Goal: Task Accomplishment & Management: Manage account settings

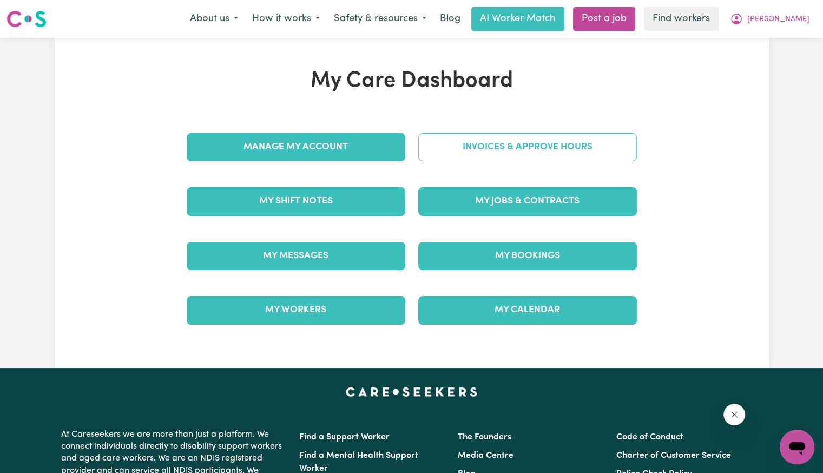
click at [453, 157] on div "Invoices & Approve Hours" at bounding box center [528, 147] width 232 height 54
click at [441, 157] on link "Invoices & Approve Hours" at bounding box center [527, 147] width 219 height 28
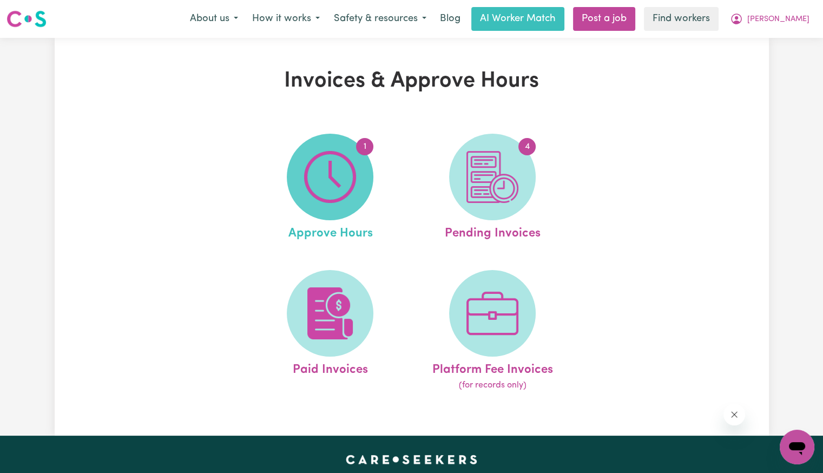
click at [320, 174] on img at bounding box center [330, 177] width 52 height 52
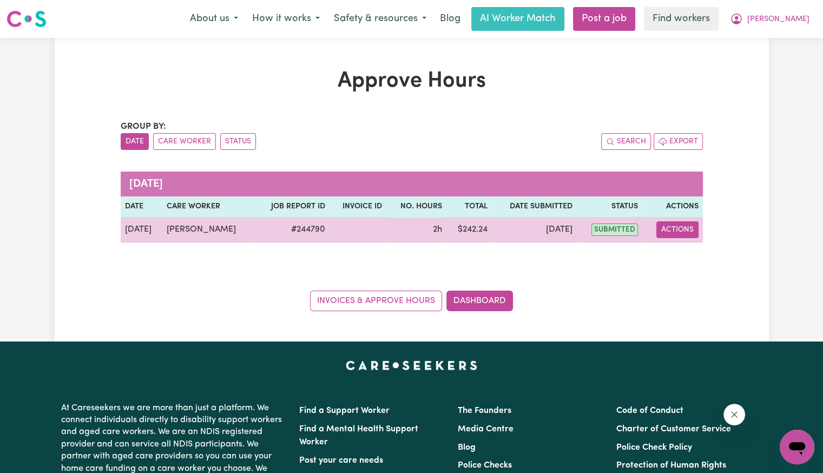
click at [682, 229] on button "Actions" at bounding box center [677, 229] width 42 height 17
click at [685, 252] on link "View Job Report" at bounding box center [704, 254] width 92 height 22
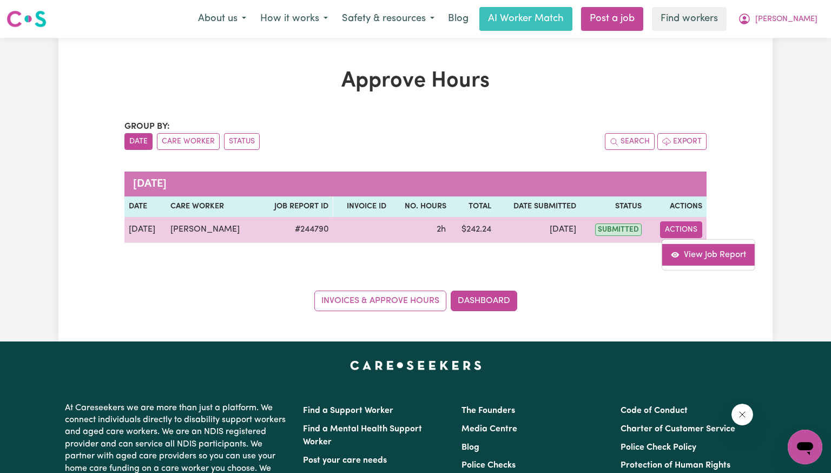
select select "pm"
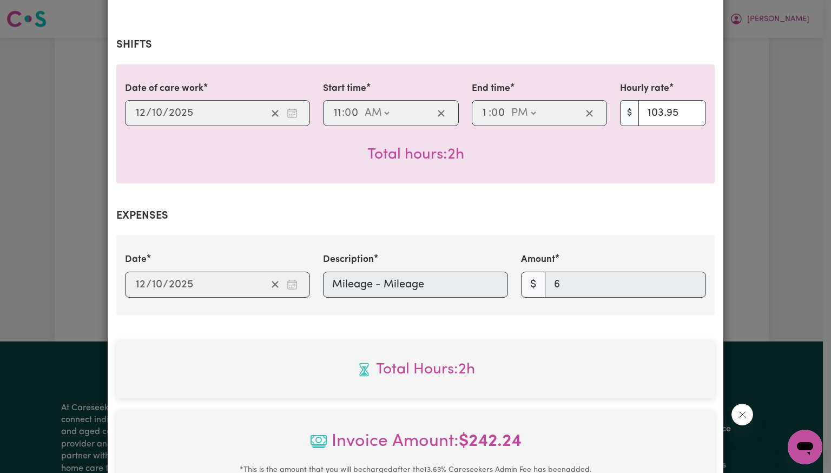
scroll to position [433, 0]
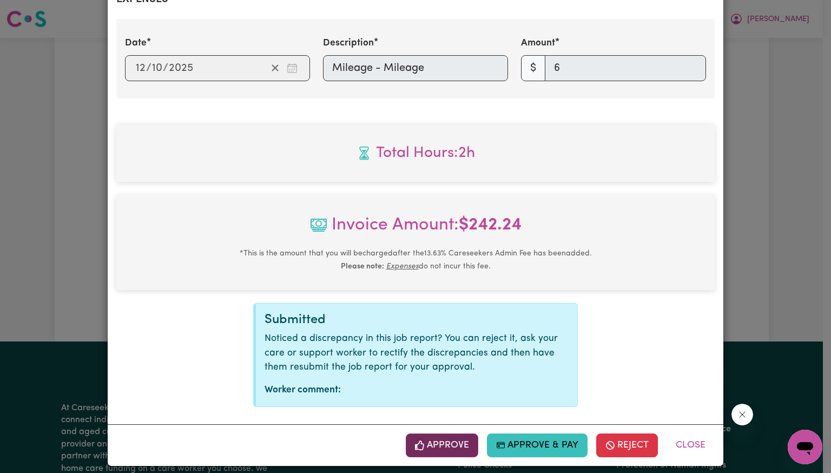
click at [442, 444] on button "Approve" at bounding box center [442, 445] width 72 height 24
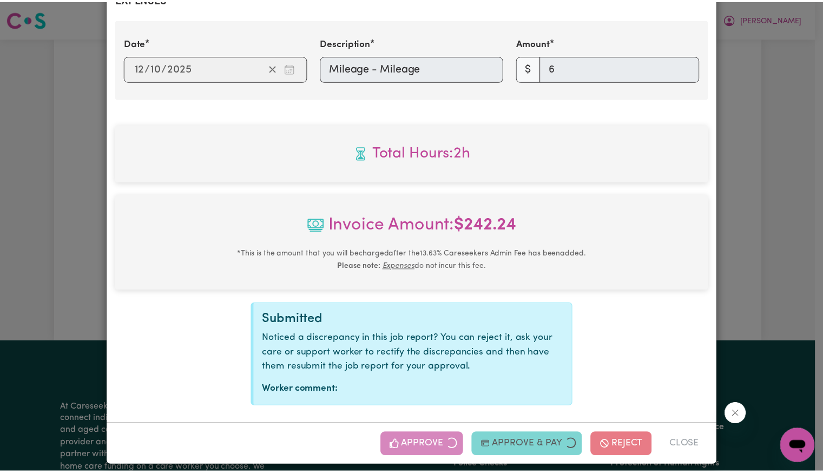
scroll to position [267, 0]
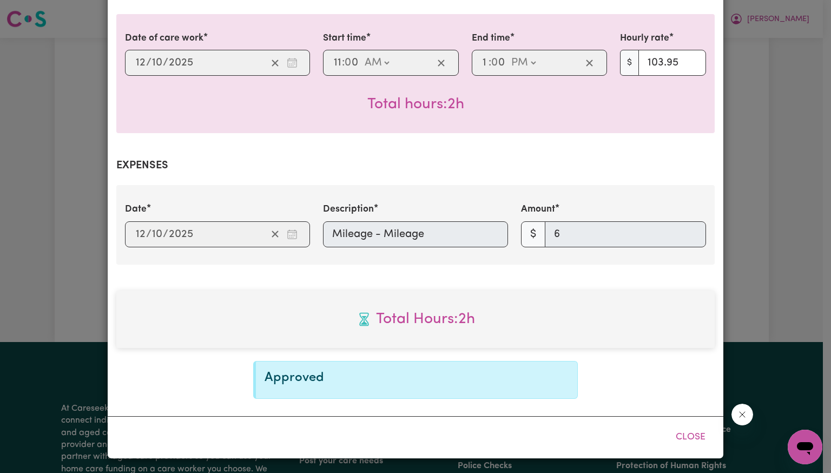
drag, startPoint x: 688, startPoint y: 432, endPoint x: 647, endPoint y: 431, distance: 40.6
click at [688, 432] on button "Close" at bounding box center [690, 437] width 48 height 24
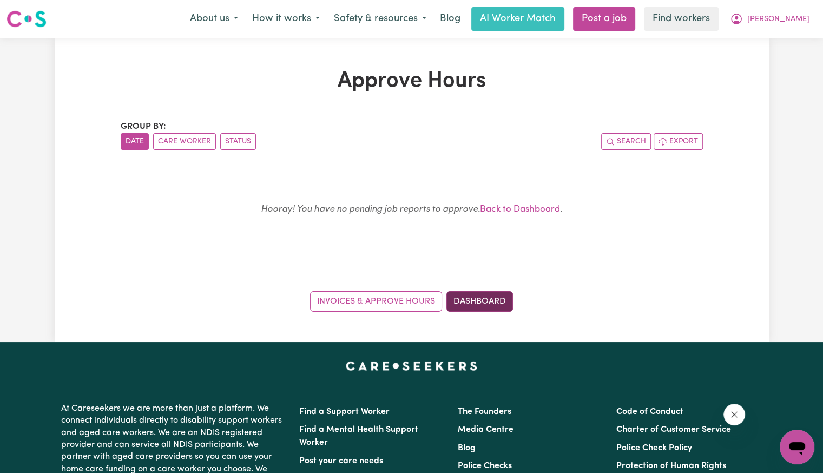
click at [480, 306] on link "Dashboard" at bounding box center [479, 301] width 67 height 21
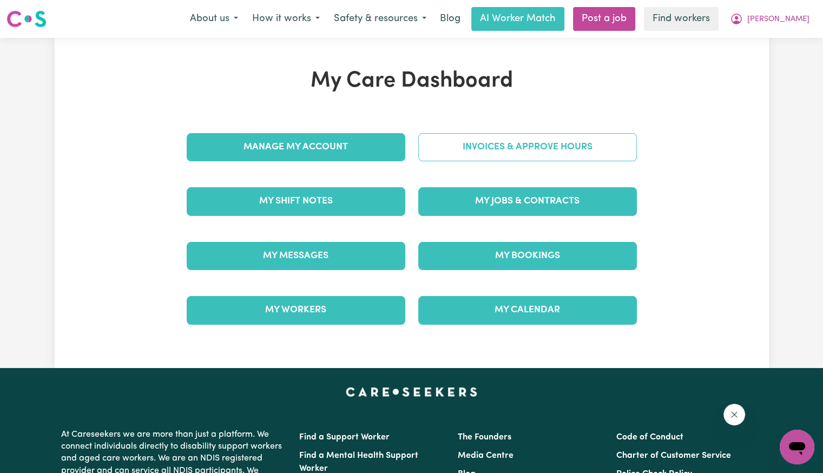
click at [496, 160] on link "Invoices & Approve Hours" at bounding box center [527, 147] width 219 height 28
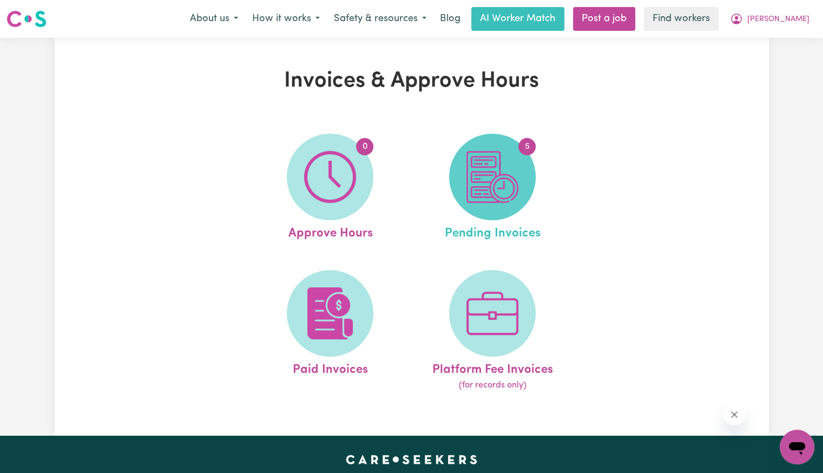
click at [500, 167] on img at bounding box center [492, 177] width 52 height 52
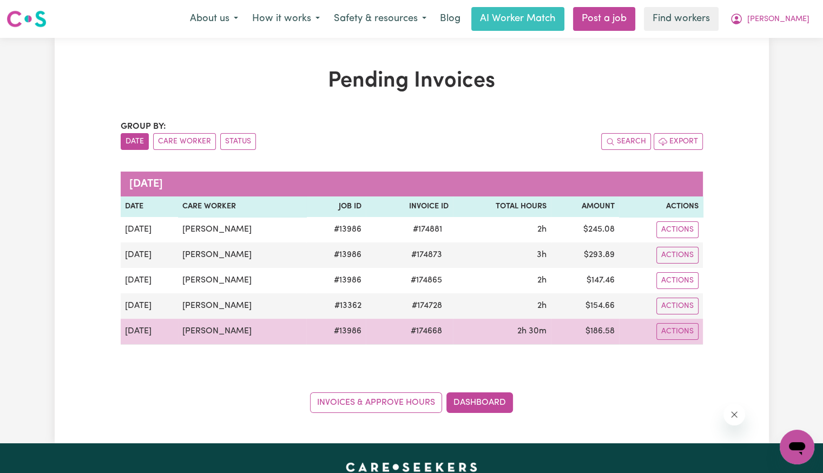
click at [413, 326] on span "# 174668" at bounding box center [426, 331] width 44 height 13
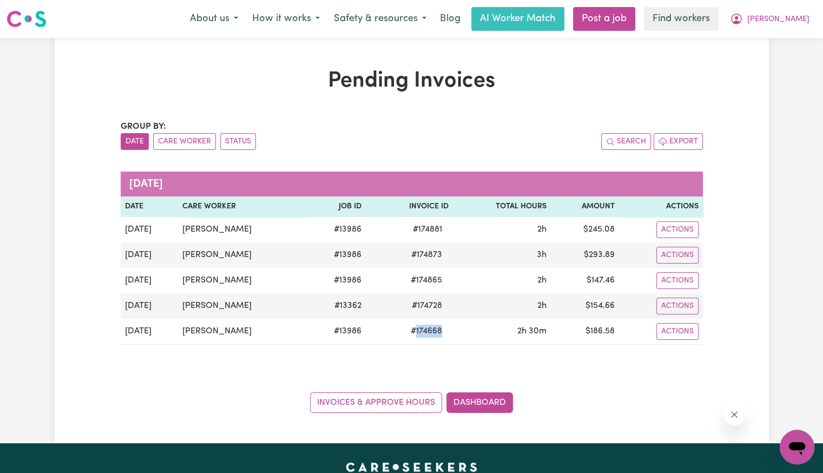
copy span "174668"
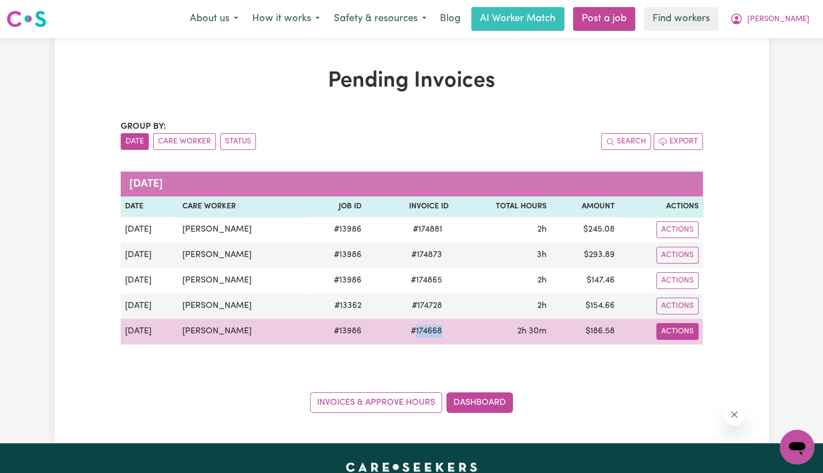
click at [691, 333] on button "Actions" at bounding box center [677, 331] width 42 height 17
click at [695, 350] on link "Download Invoice" at bounding box center [709, 356] width 99 height 22
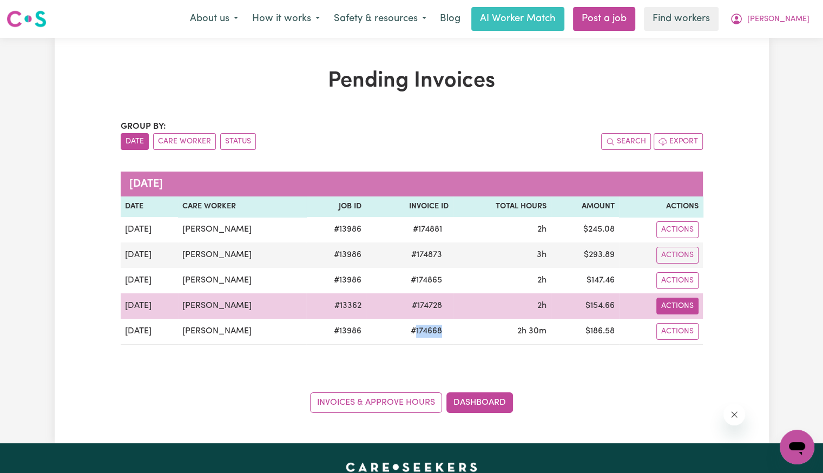
click at [671, 301] on button "Actions" at bounding box center [677, 305] width 42 height 17
click at [682, 329] on link "Download Invoice" at bounding box center [709, 331] width 99 height 22
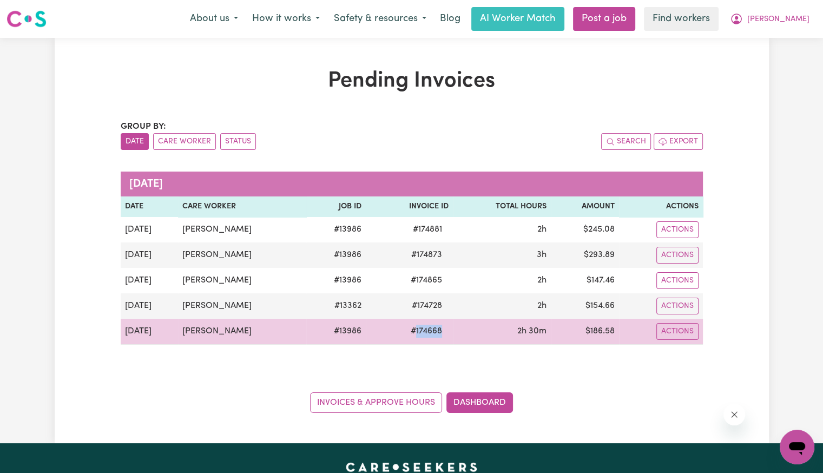
click at [414, 332] on span "# 174668" at bounding box center [426, 331] width 44 height 13
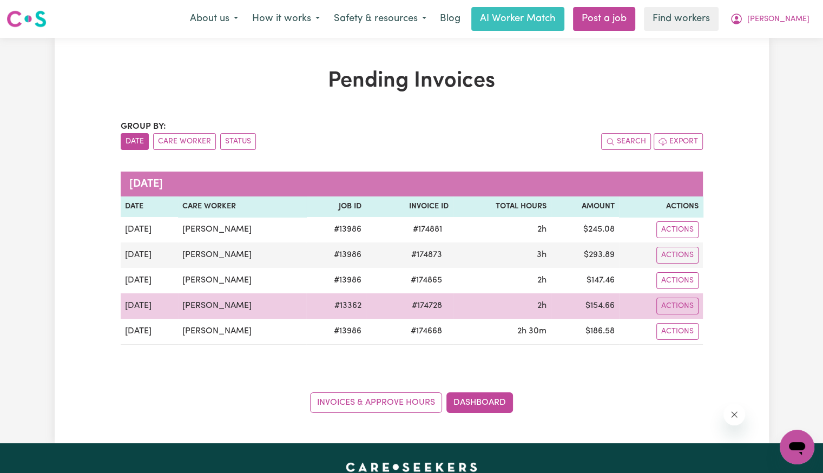
click at [422, 305] on span "# 174728" at bounding box center [426, 305] width 43 height 13
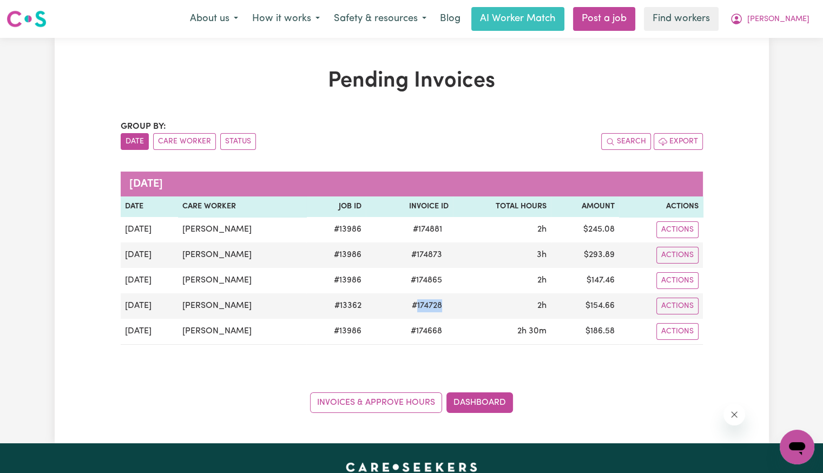
copy span "174728"
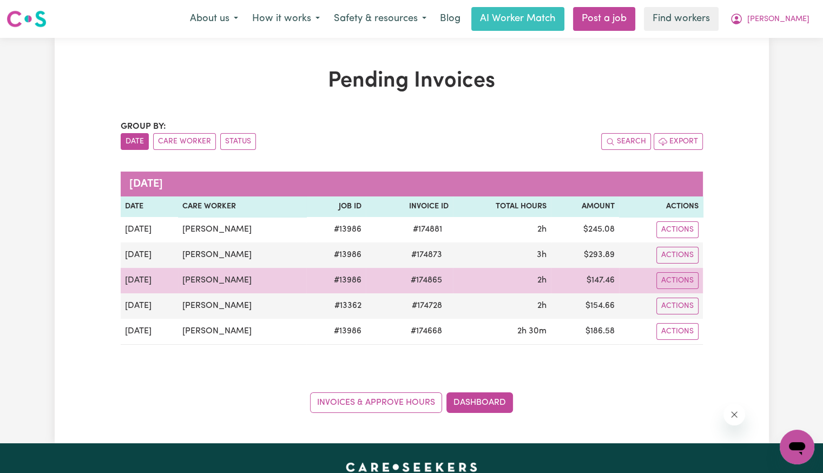
click at [426, 280] on span "# 174865" at bounding box center [426, 280] width 44 height 13
click at [424, 279] on span "# 174865" at bounding box center [426, 280] width 44 height 13
click at [411, 280] on span "# 174865" at bounding box center [426, 280] width 44 height 13
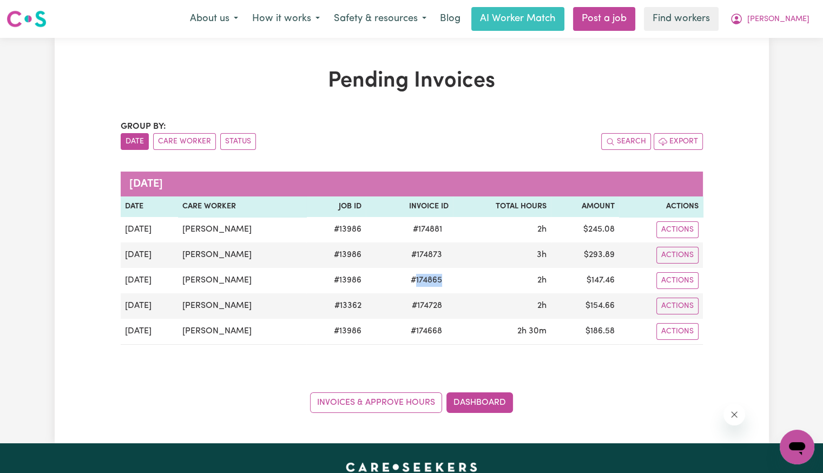
copy span "174865"
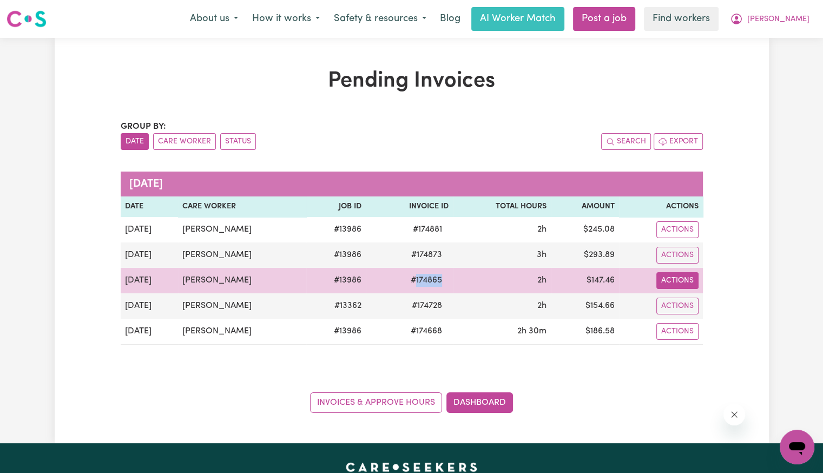
click at [679, 284] on button "Actions" at bounding box center [677, 280] width 42 height 17
click at [689, 304] on link "Download Invoice" at bounding box center [709, 305] width 99 height 22
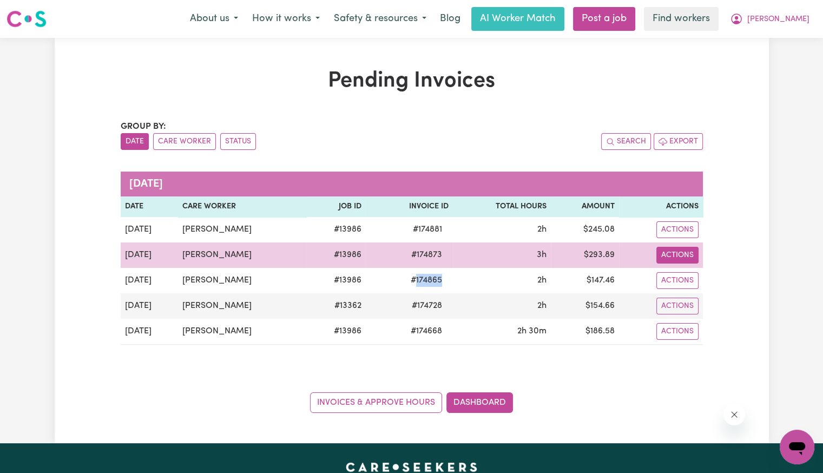
click at [692, 252] on button "Actions" at bounding box center [677, 255] width 42 height 17
click at [699, 273] on link "Download Invoice" at bounding box center [709, 280] width 99 height 22
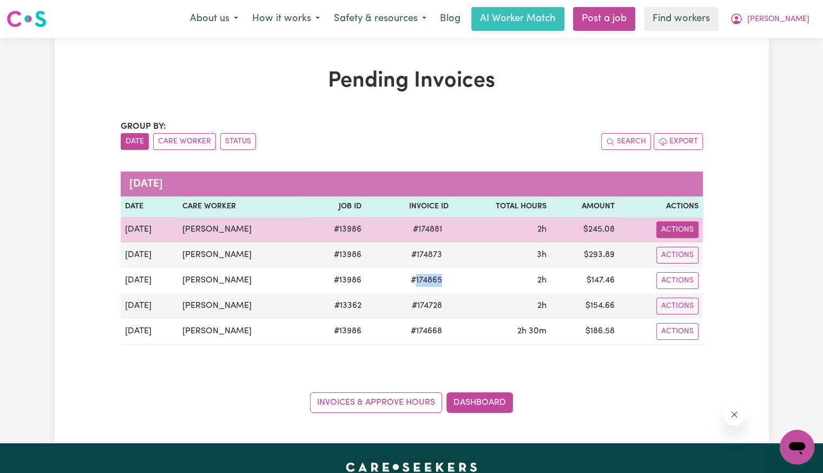
click at [679, 230] on button "Actions" at bounding box center [677, 229] width 42 height 17
click at [684, 254] on link "Download Invoice" at bounding box center [709, 254] width 99 height 22
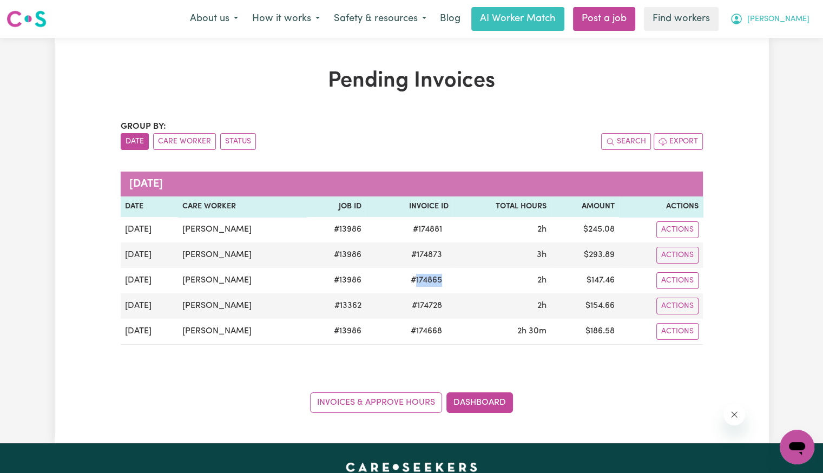
click at [797, 27] on button "[PERSON_NAME]" at bounding box center [770, 19] width 94 height 23
click at [785, 56] on link "Logout" at bounding box center [772, 62] width 85 height 21
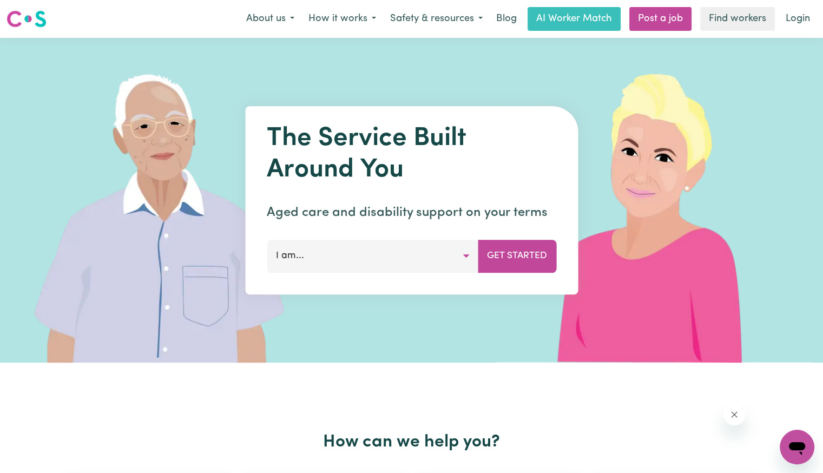
click at [801, 18] on link "Login" at bounding box center [797, 19] width 37 height 24
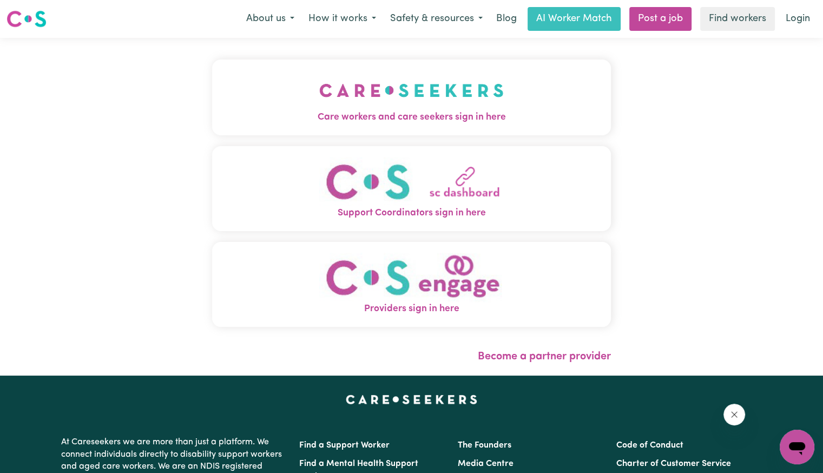
click at [358, 98] on img "Care workers and care seekers sign in here" at bounding box center [411, 90] width 184 height 40
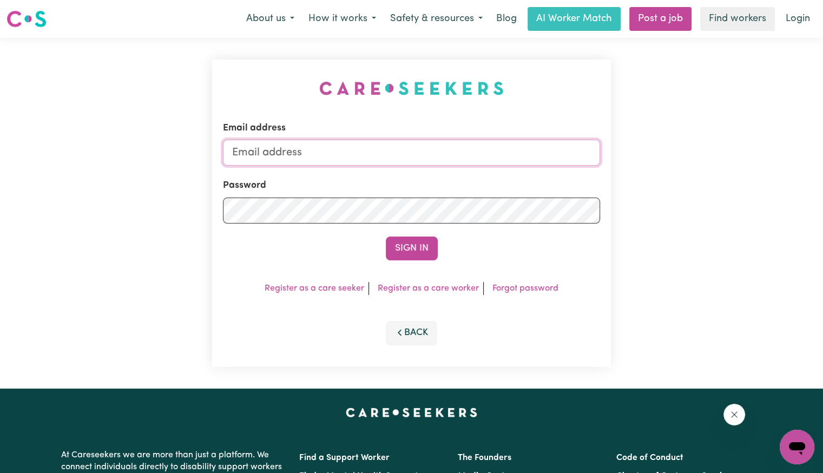
click at [415, 148] on input "Email address" at bounding box center [411, 153] width 377 height 26
drag, startPoint x: 287, startPoint y: 158, endPoint x: 738, endPoint y: 176, distance: 451.5
click at [738, 176] on div "Email address [EMAIL_ADDRESS][DOMAIN_NAME] Password Sign In Register as a care …" at bounding box center [411, 213] width 823 height 350
type input "[EMAIL_ADDRESS][DOMAIN_NAME]"
click at [386, 236] on button "Sign In" at bounding box center [412, 248] width 52 height 24
